Goal: Browse casually: Explore the website without a specific task or goal

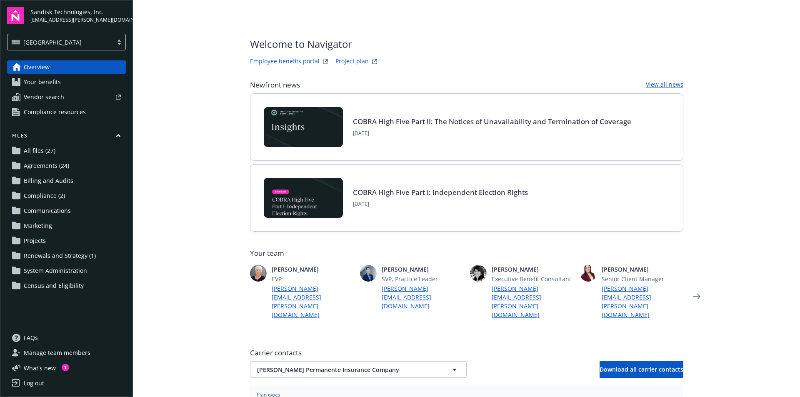
scroll to position [158, 0]
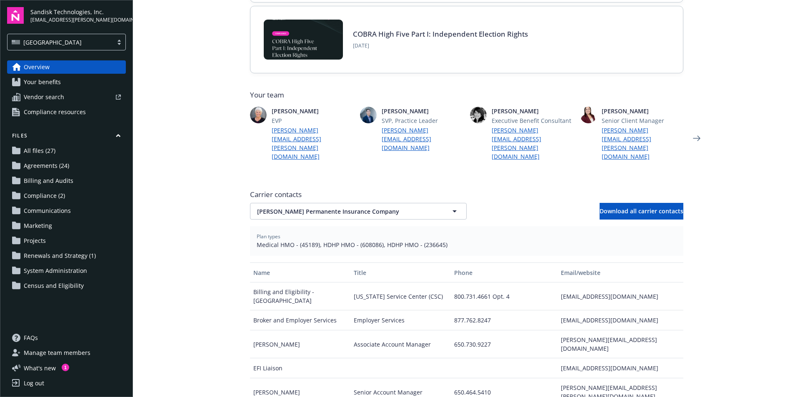
click at [722, 152] on main "Welcome to Navigator Employee benefits portal Project plan Newfront news View a…" at bounding box center [466, 198] width 667 height 397
click at [789, 160] on main "Welcome to Navigator Employee benefits portal Project plan Newfront news View a…" at bounding box center [466, 198] width 667 height 397
